Goal: Check status: Check status

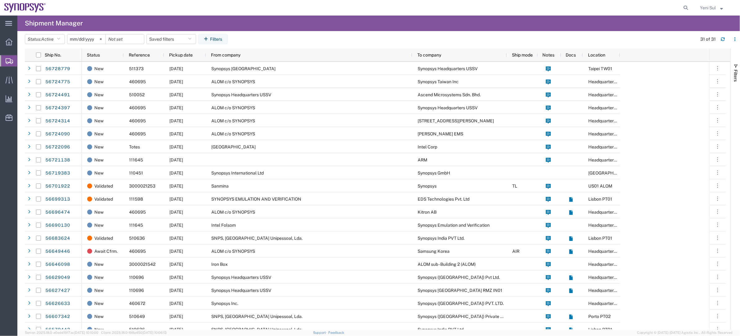
drag, startPoint x: 682, startPoint y: 7, endPoint x: 658, endPoint y: 8, distance: 24.8
click at [683, 7] on icon at bounding box center [685, 7] width 9 height 9
click at [652, 9] on input "search" at bounding box center [587, 7] width 189 height 15
paste input "56661628"
type input "56661628"
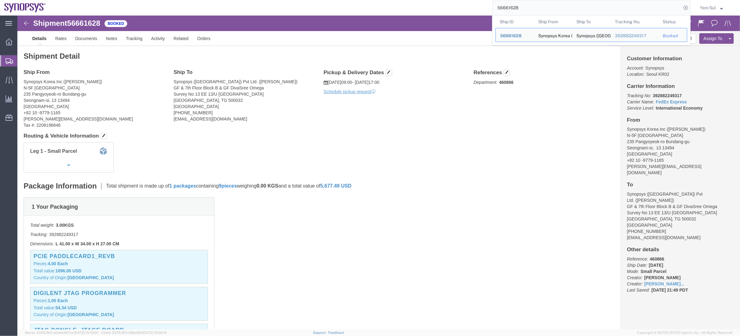
click h4 "Routing & Vehicle Information"
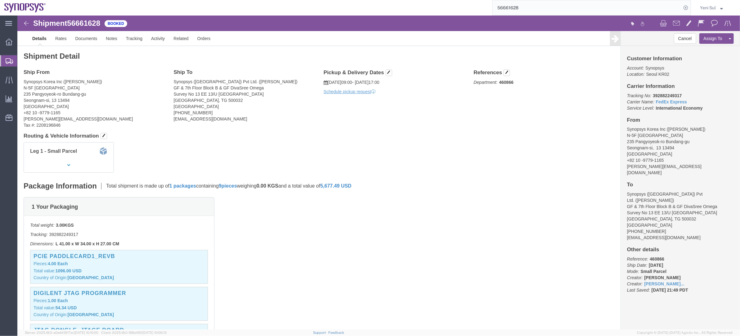
click div "Shipment Detail Ship From Synopsys Korea Inc ([PERSON_NAME]) [STREET_ADDRESS] +…"
click h4 "Pickup & Delivery Dates"
click button "button"
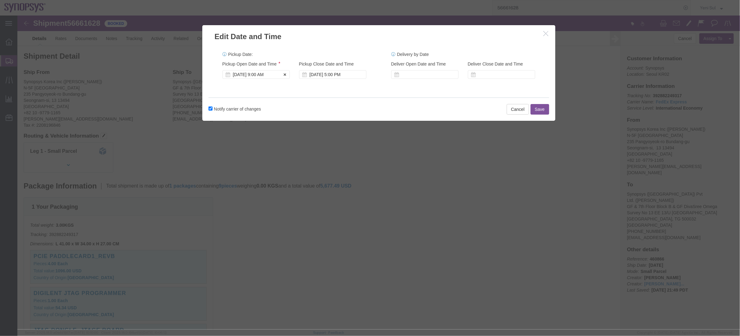
click div "[DATE] 9:00 AM"
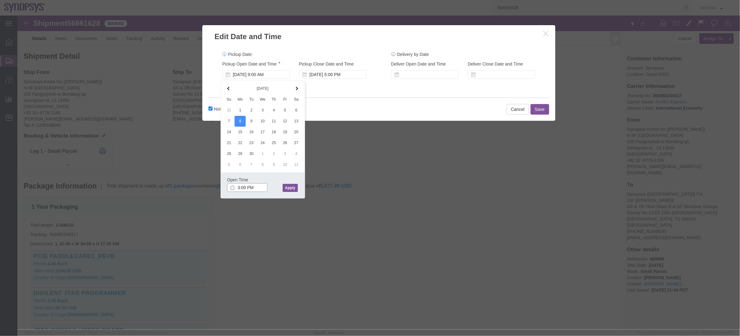
type input "3:00 PM"
click button "Apply"
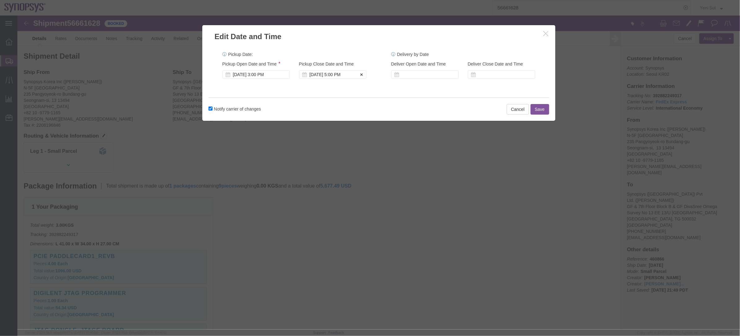
click div "[DATE] 5:00 PM"
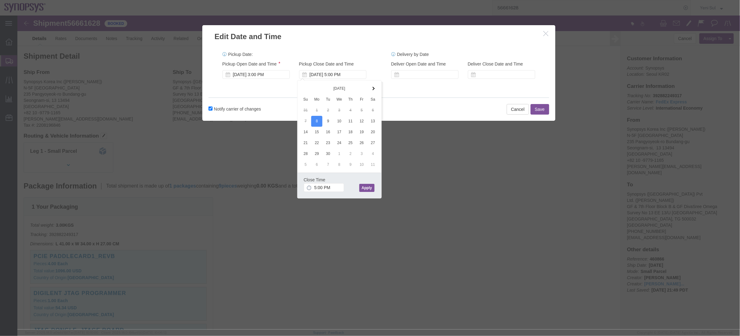
click button "Apply"
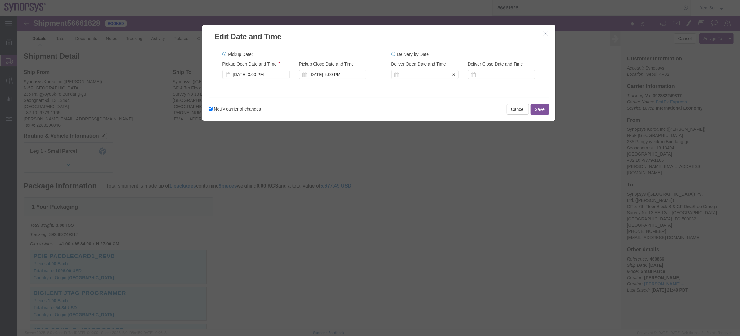
click div
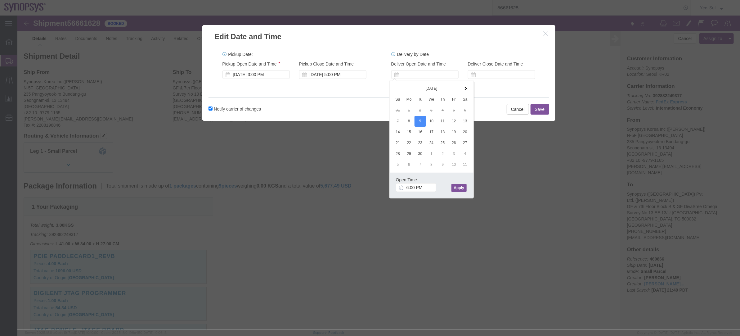
click div "Notify carrier of changes Cancel Save"
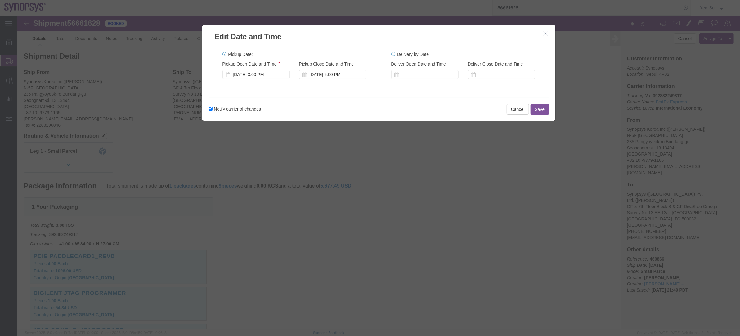
click button "Save"
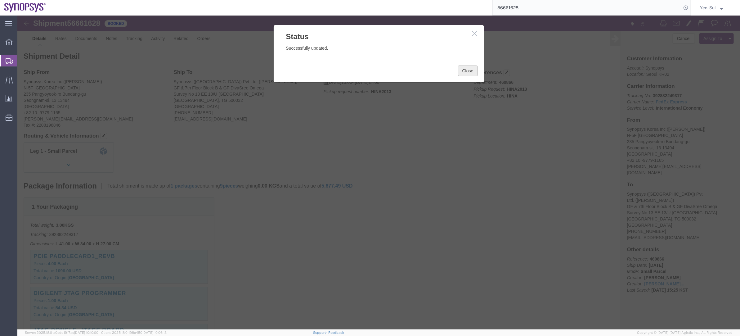
click button "Close"
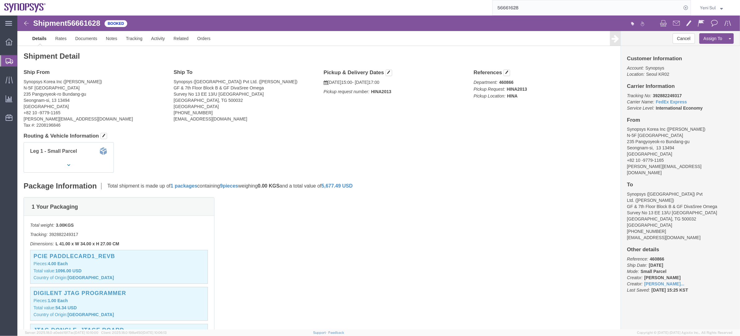
click div "1 Your Packaging Total weight: 3.00 KGS Tracking: 392882249317 Dimensions: L 41…"
click link "Documents"
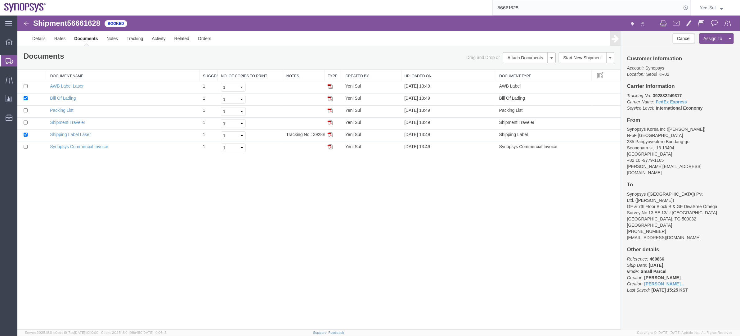
click at [472, 282] on div "Shipment 56661628 6 of 6 Booked Details Rates Documents Notes Tracking Activity…" at bounding box center [378, 172] width 722 height 314
click at [59, 146] on link "Synopsys Commercial Invoice" at bounding box center [79, 146] width 58 height 5
click at [126, 261] on div "Shipment 56661628 6 of 6 Booked Details Rates Documents Notes Tracking Activity…" at bounding box center [378, 172] width 722 height 314
click at [72, 136] on link "Shipping Label Laser" at bounding box center [70, 134] width 41 height 5
click at [84, 171] on div "Shipment 56661628 6 of 6 Booked Details Rates Documents Notes Tracking Activity…" at bounding box center [378, 172] width 722 height 314
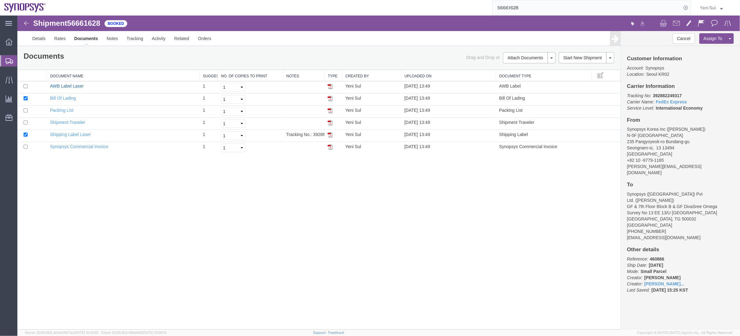
click at [70, 84] on link "AWB Label Laser" at bounding box center [67, 85] width 34 height 5
click at [254, 241] on div "Shipment 56661628 6 of 6 Booked Details Rates Documents Notes Tracking Activity…" at bounding box center [378, 172] width 722 height 314
click at [201, 211] on div "Shipment 56661628 6 of 6 Booked Details Rates Documents Notes Tracking Activity…" at bounding box center [378, 172] width 722 height 314
click at [180, 206] on div "Shipment 56661628 6 of 6 Booked Details Rates Documents Notes Tracking Activity…" at bounding box center [378, 172] width 722 height 314
click at [157, 254] on div "Shipment 56661628 6 of 6 Booked Details Rates Documents Notes Tracking Activity…" at bounding box center [378, 172] width 722 height 314
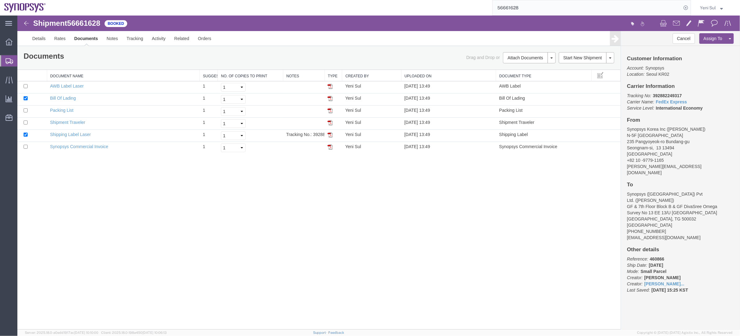
click at [0, 280] on div "main_menu Created with Sketch. Collapse Menu Overview Shipments Shipment Manage…" at bounding box center [8, 176] width 17 height 320
drag, startPoint x: 339, startPoint y: 244, endPoint x: 155, endPoint y: 67, distance: 255.8
click at [339, 242] on div "Shipment 56661628 6 of 6 Booked Details Rates Documents Notes Tracking Activity…" at bounding box center [378, 172] width 722 height 314
click at [40, 35] on link "Details" at bounding box center [39, 38] width 22 height 15
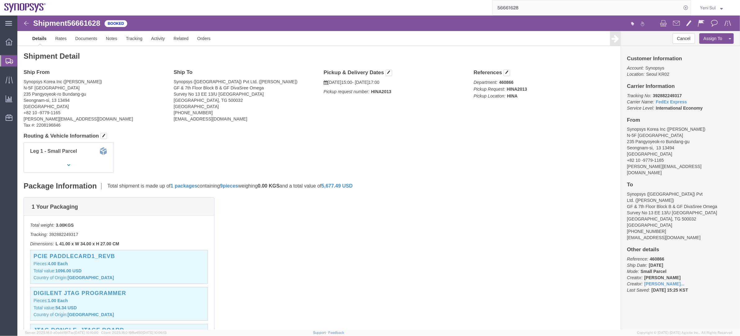
click div "Leg 1 - Small Parcel"
drag, startPoint x: 389, startPoint y: 77, endPoint x: 352, endPoint y: 74, distance: 36.7
click p "Pickup request number: HINA2013"
click div "Leg 1 - Small Parcel"
